Goal: Obtain resource: Download file/media

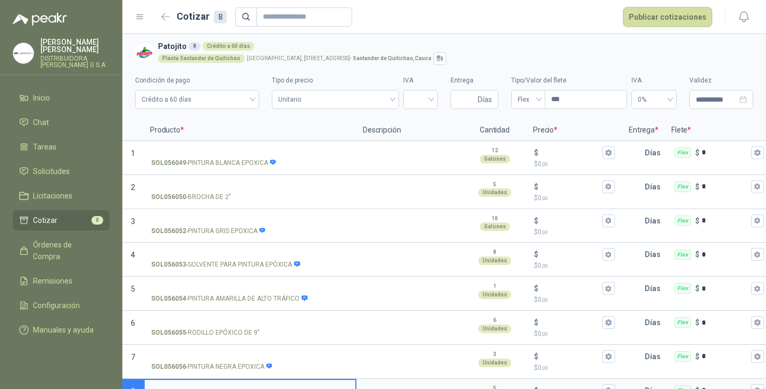
scroll to position [5, 0]
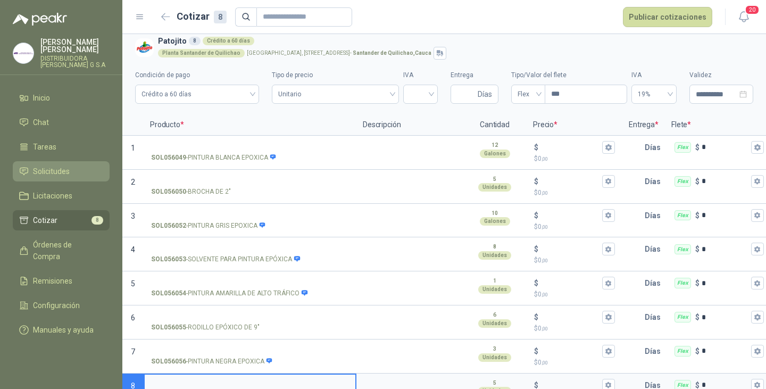
click at [61, 165] on span "Solicitudes" at bounding box center [51, 171] width 37 height 12
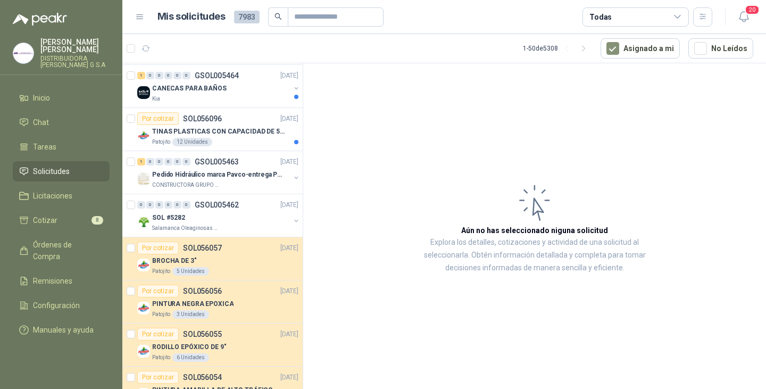
scroll to position [1701, 0]
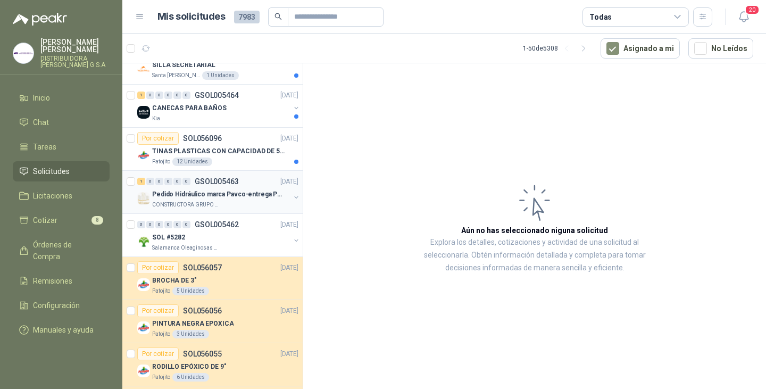
click at [225, 183] on p "GSOL005463" at bounding box center [217, 181] width 44 height 7
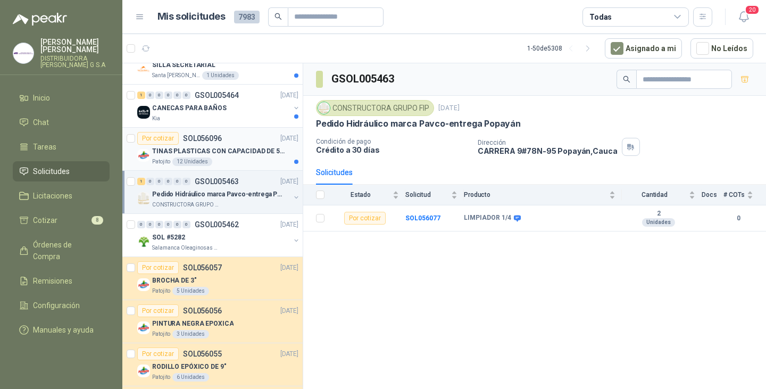
click at [217, 151] on p "TINAS PLASTICAS CON CAPACIDAD DE 50 KG" at bounding box center [218, 151] width 132 height 10
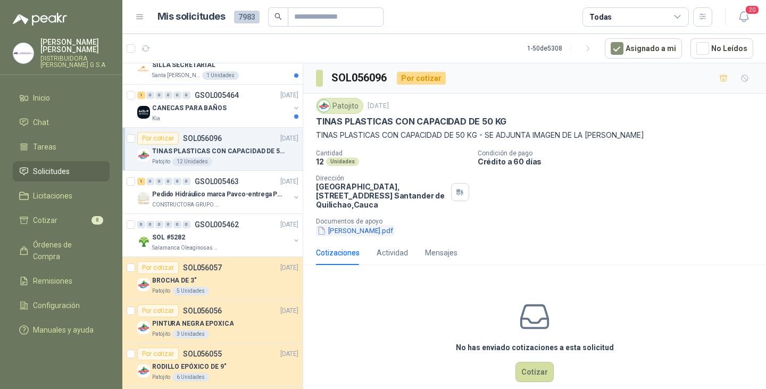
click at [341, 230] on button "[PERSON_NAME].pdf" at bounding box center [355, 230] width 78 height 11
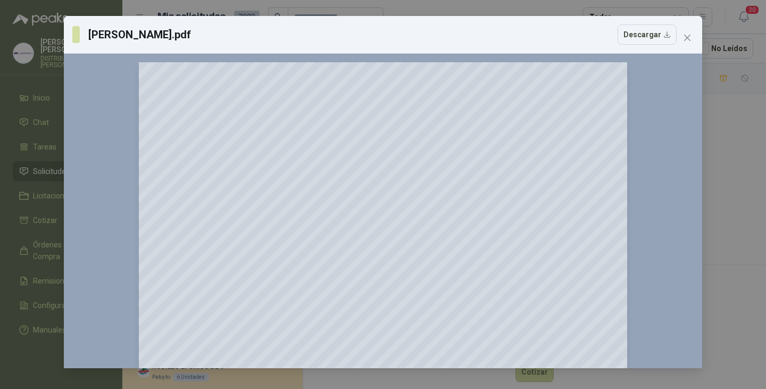
scroll to position [53, 0]
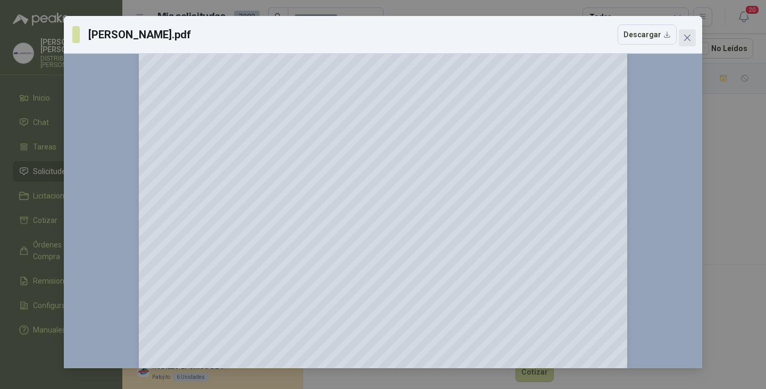
click at [689, 37] on icon "close" at bounding box center [687, 37] width 9 height 9
